Goal: Obtain resource: Obtain resource

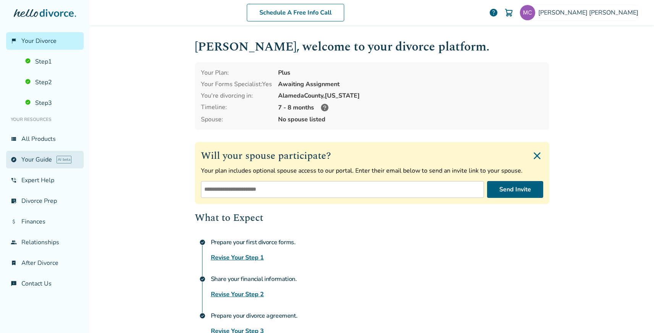
click at [46, 162] on link "explore Your Guide AI beta" at bounding box center [45, 160] width 78 height 18
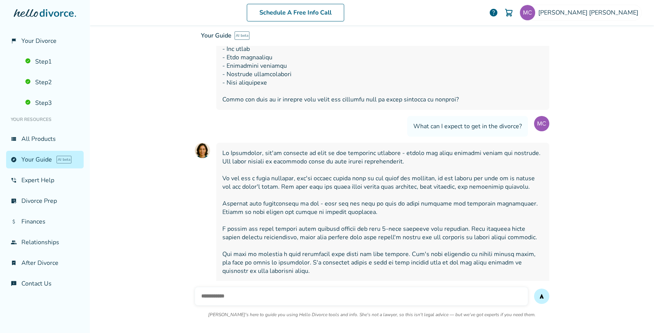
click at [243, 287] on input "text" at bounding box center [361, 296] width 333 height 18
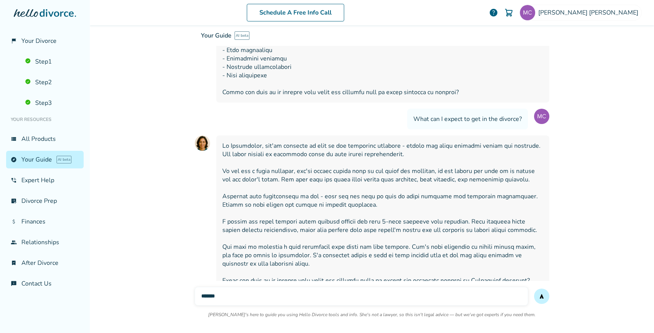
scroll to position [4973, 0]
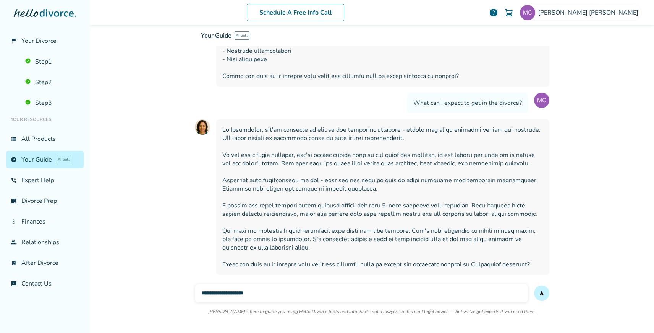
type input "**********"
click at [534, 285] on button "send" at bounding box center [541, 292] width 15 height 15
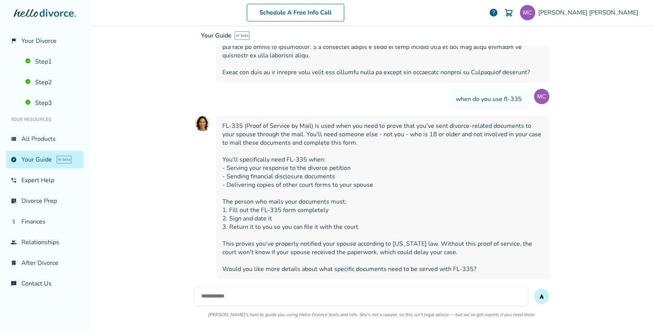
scroll to position [5166, 0]
